Goal: Navigation & Orientation: Find specific page/section

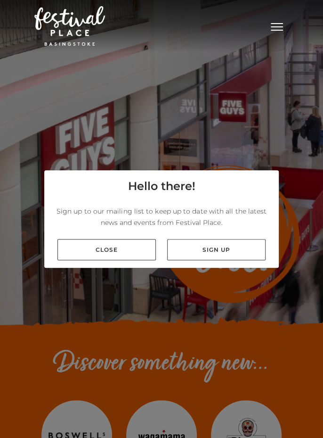
click at [118, 260] on link "Close" at bounding box center [106, 249] width 98 height 21
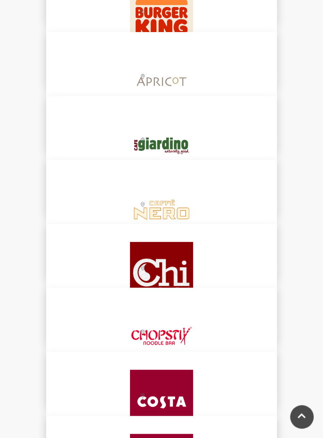
scroll to position [1084, 0]
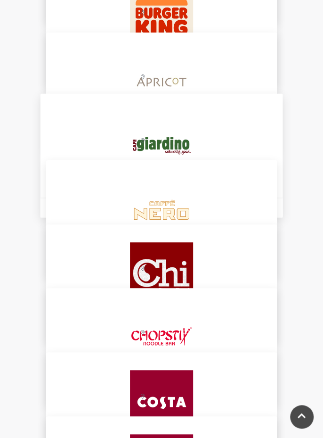
click at [167, 142] on img at bounding box center [162, 146] width 104 height 104
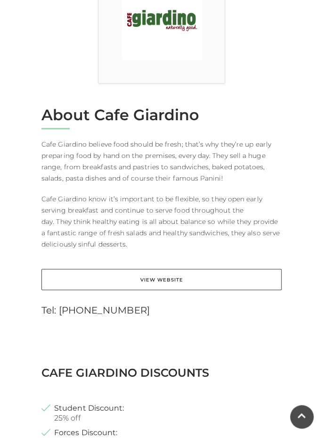
scroll to position [317, 0]
click at [182, 281] on link "View Website" at bounding box center [161, 279] width 240 height 21
